Goal: Task Accomplishment & Management: Use online tool/utility

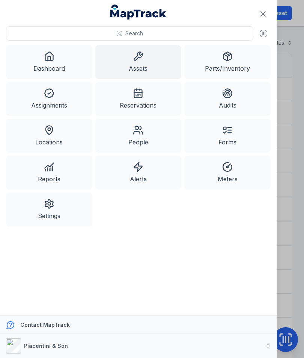
click at [53, 59] on icon at bounding box center [49, 56] width 11 height 11
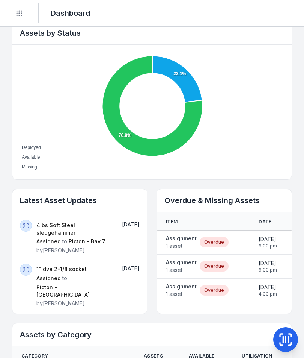
scroll to position [263, 0]
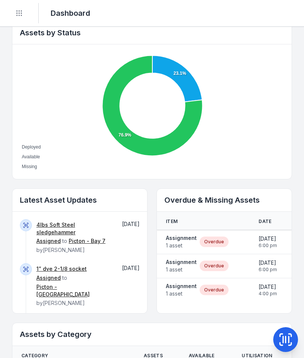
click at [183, 236] on strong "Assignment" at bounding box center [181, 238] width 31 height 8
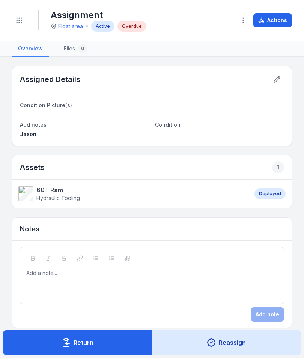
click at [284, 22] on button "Actions" at bounding box center [273, 20] width 39 height 14
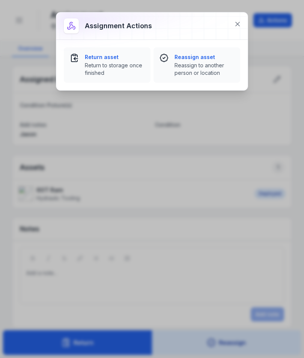
click at [242, 24] on button at bounding box center [238, 24] width 14 height 14
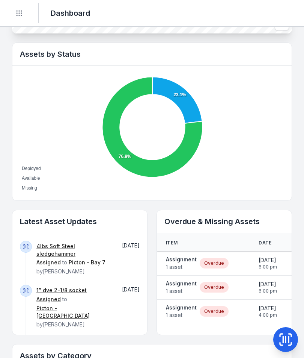
scroll to position [265, 0]
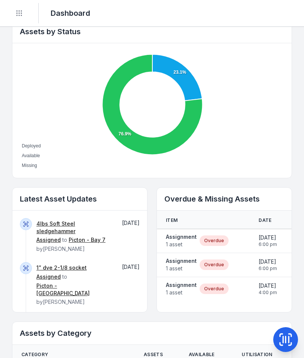
click at [186, 261] on strong "Assignment" at bounding box center [181, 261] width 31 height 8
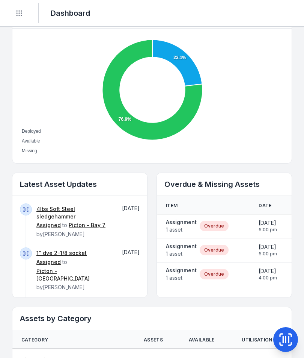
scroll to position [283, 0]
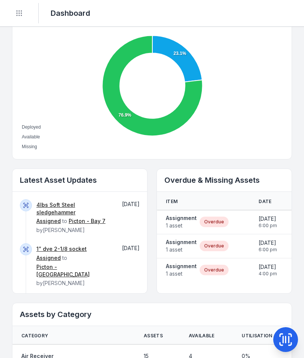
click at [195, 270] on span "1 asset" at bounding box center [181, 274] width 31 height 8
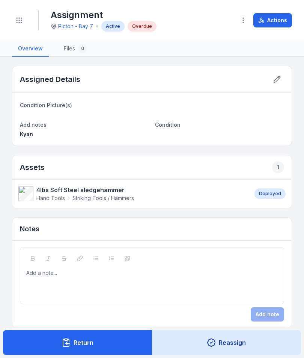
click at [277, 24] on button "Actions" at bounding box center [273, 20] width 39 height 14
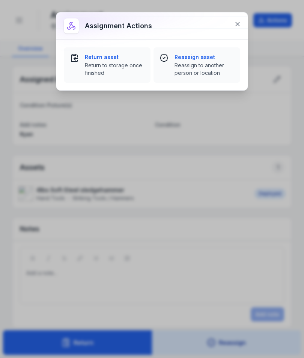
click at [114, 67] on span "Return to storage once finished" at bounding box center [115, 69] width 60 height 15
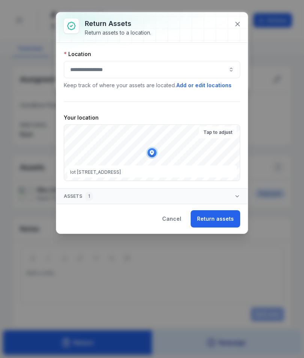
click at [195, 71] on div at bounding box center [152, 69] width 177 height 17
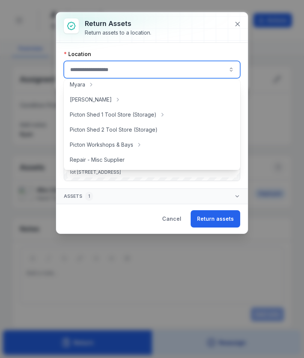
scroll to position [126, 0]
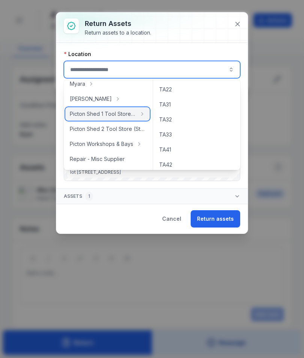
click at [133, 116] on span "Picton Shed 1 Tool Store (Storage)" at bounding box center [103, 114] width 67 height 8
type input "**********"
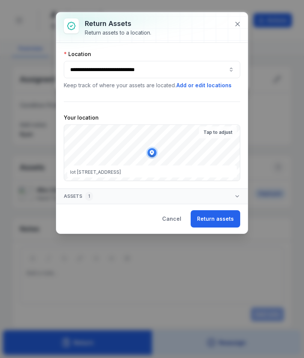
click at [222, 213] on button "Return assets" at bounding box center [216, 218] width 50 height 17
